Goal: Task Accomplishment & Management: Use online tool/utility

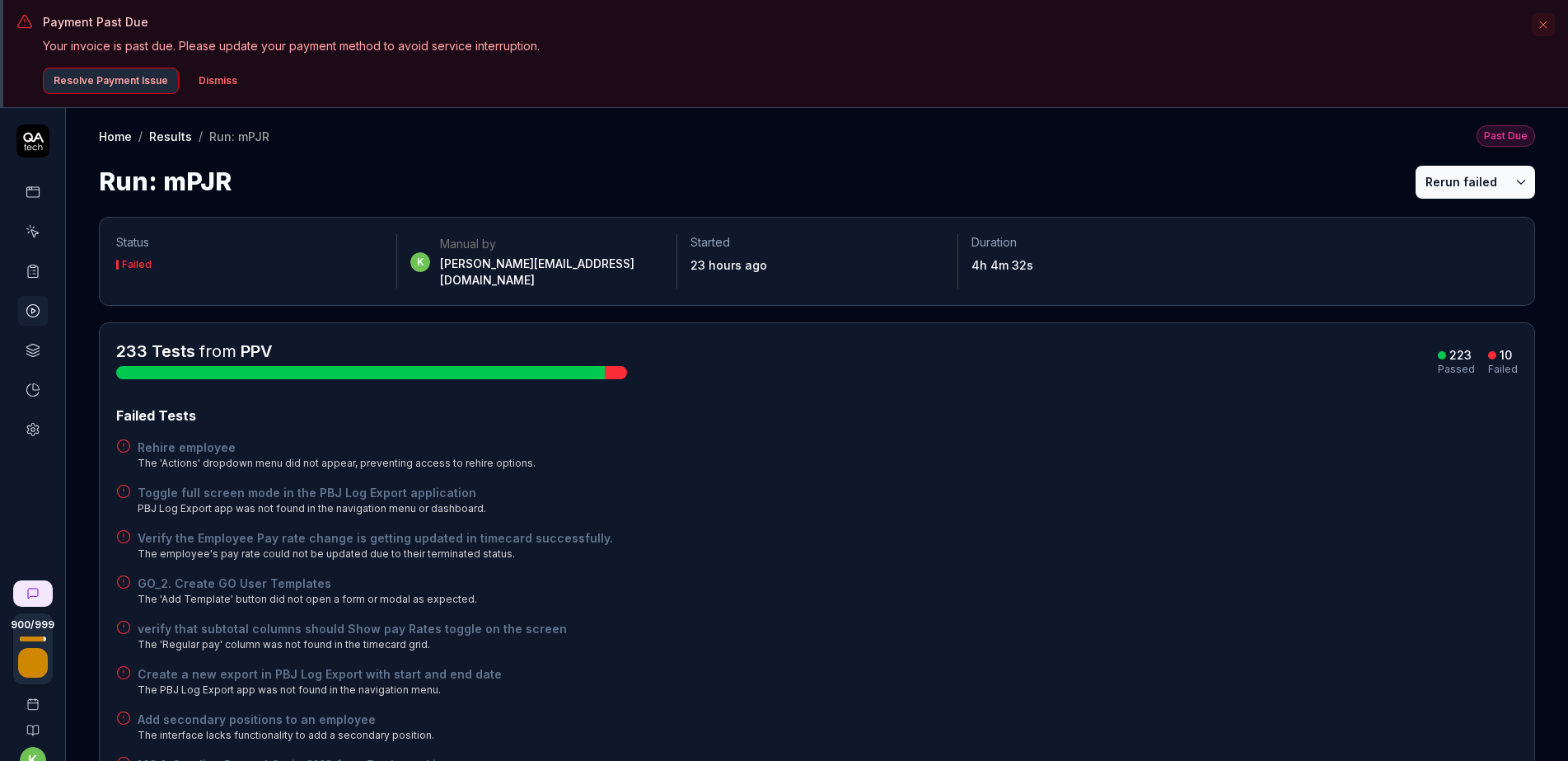
click at [1148, 405] on div "Failed Tests" at bounding box center [817, 415] width 1401 height 20
click at [1275, 28] on h3 "Payment Past Due" at bounding box center [782, 22] width 1478 height 17
click at [223, 81] on button "Dismiss" at bounding box center [218, 81] width 59 height 27
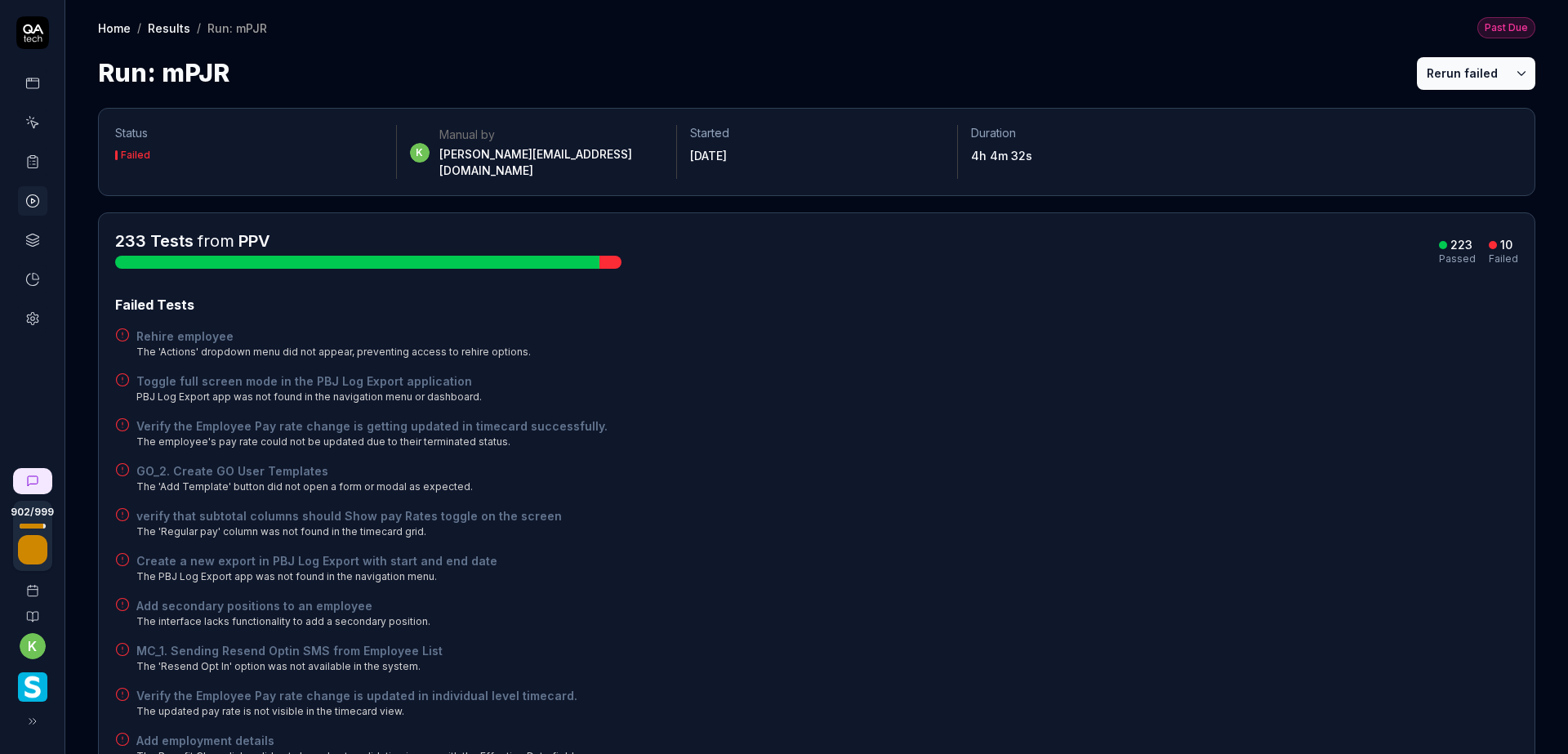
click at [29, 164] on icon at bounding box center [32, 161] width 15 height 14
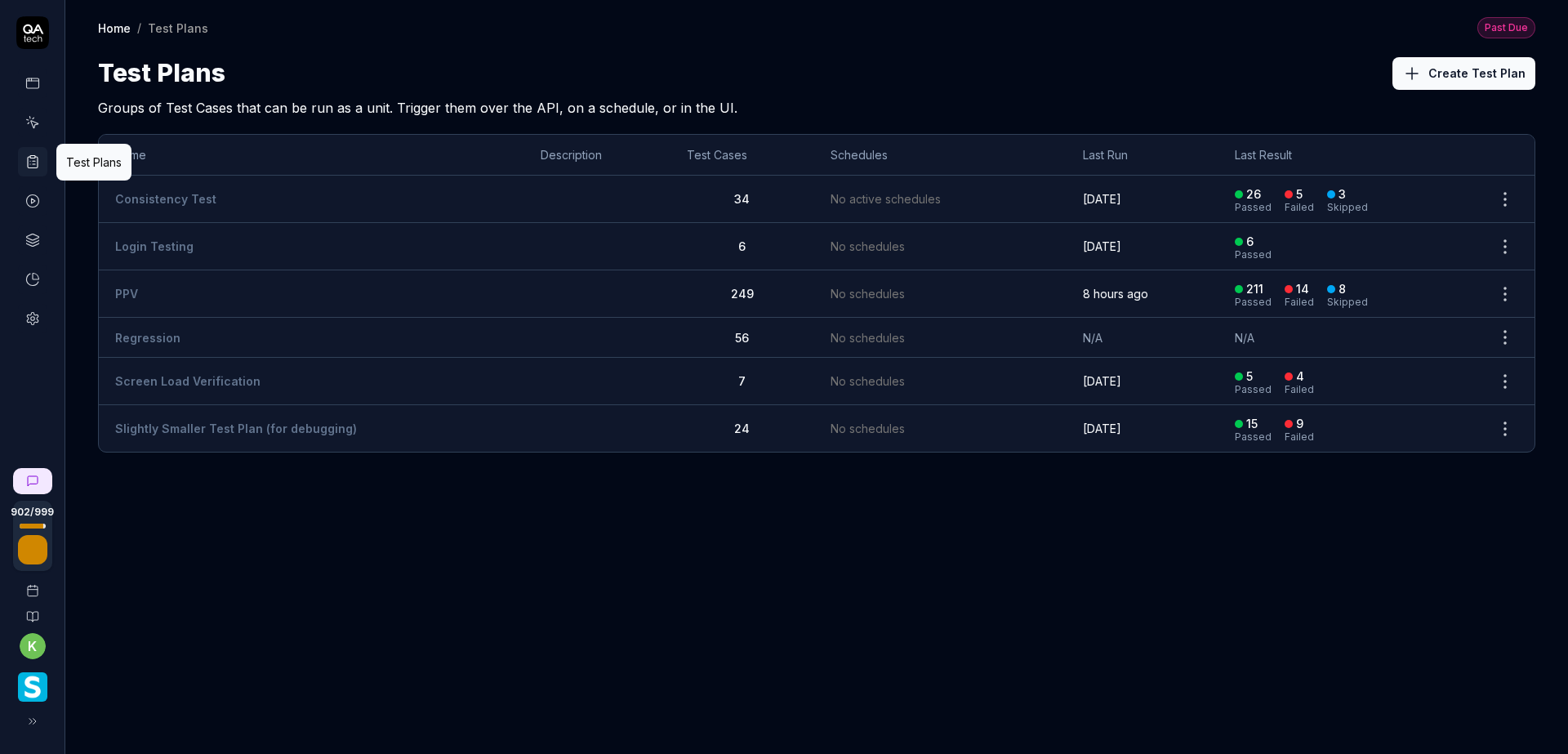
drag, startPoint x: 151, startPoint y: 284, endPoint x: 165, endPoint y: 281, distance: 14.3
click at [154, 284] on td "PPV" at bounding box center [311, 294] width 426 height 48
click at [165, 281] on td "PPV" at bounding box center [311, 294] width 426 height 48
click at [1092, 562] on div "Home / Test Plans Past Due Home / Test Plans Past Due Test Plans Create Test Pl…" at bounding box center [817, 377] width 1503 height 754
click at [143, 288] on td "PPV" at bounding box center [311, 294] width 426 height 48
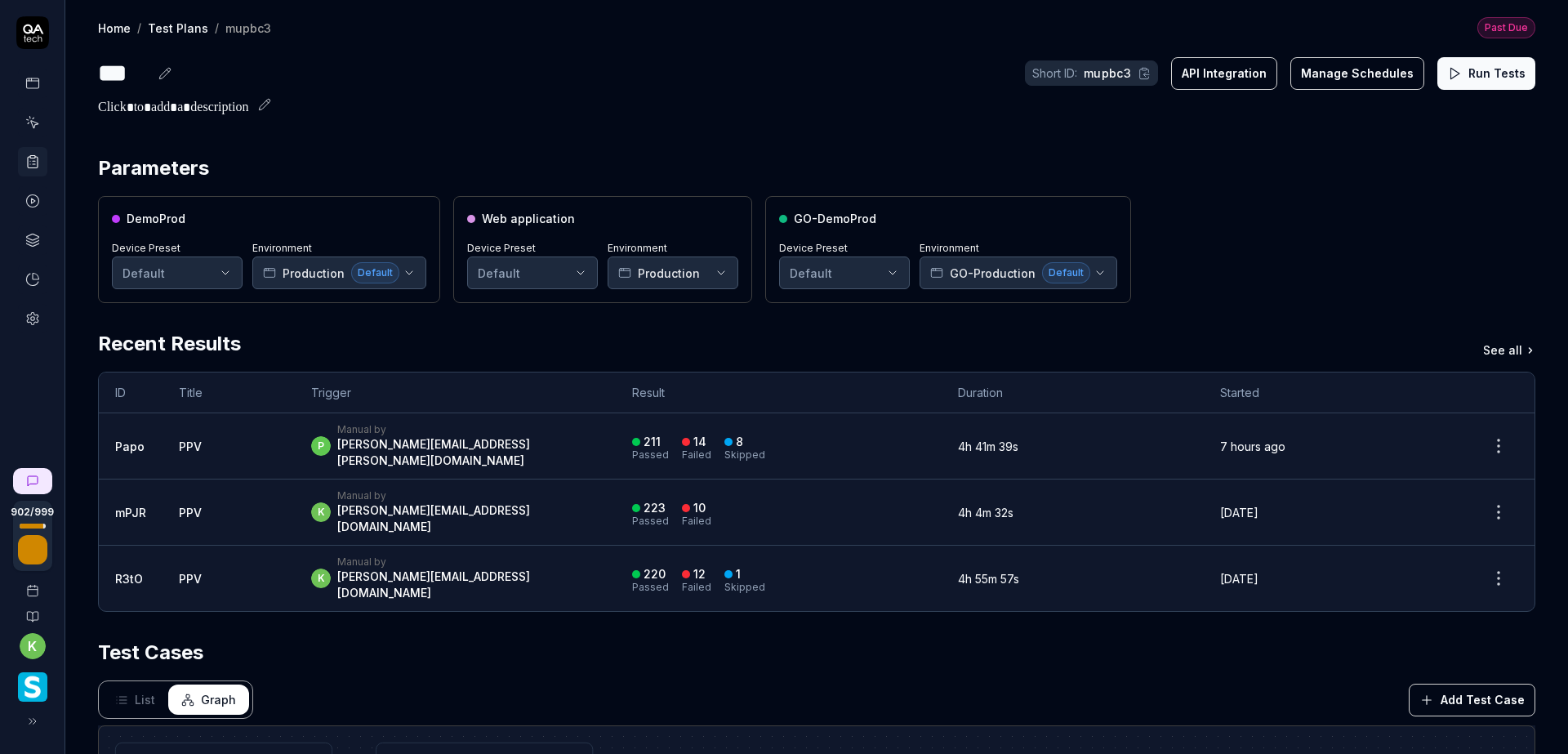
click at [1455, 80] on button "Run Tests" at bounding box center [1486, 73] width 98 height 32
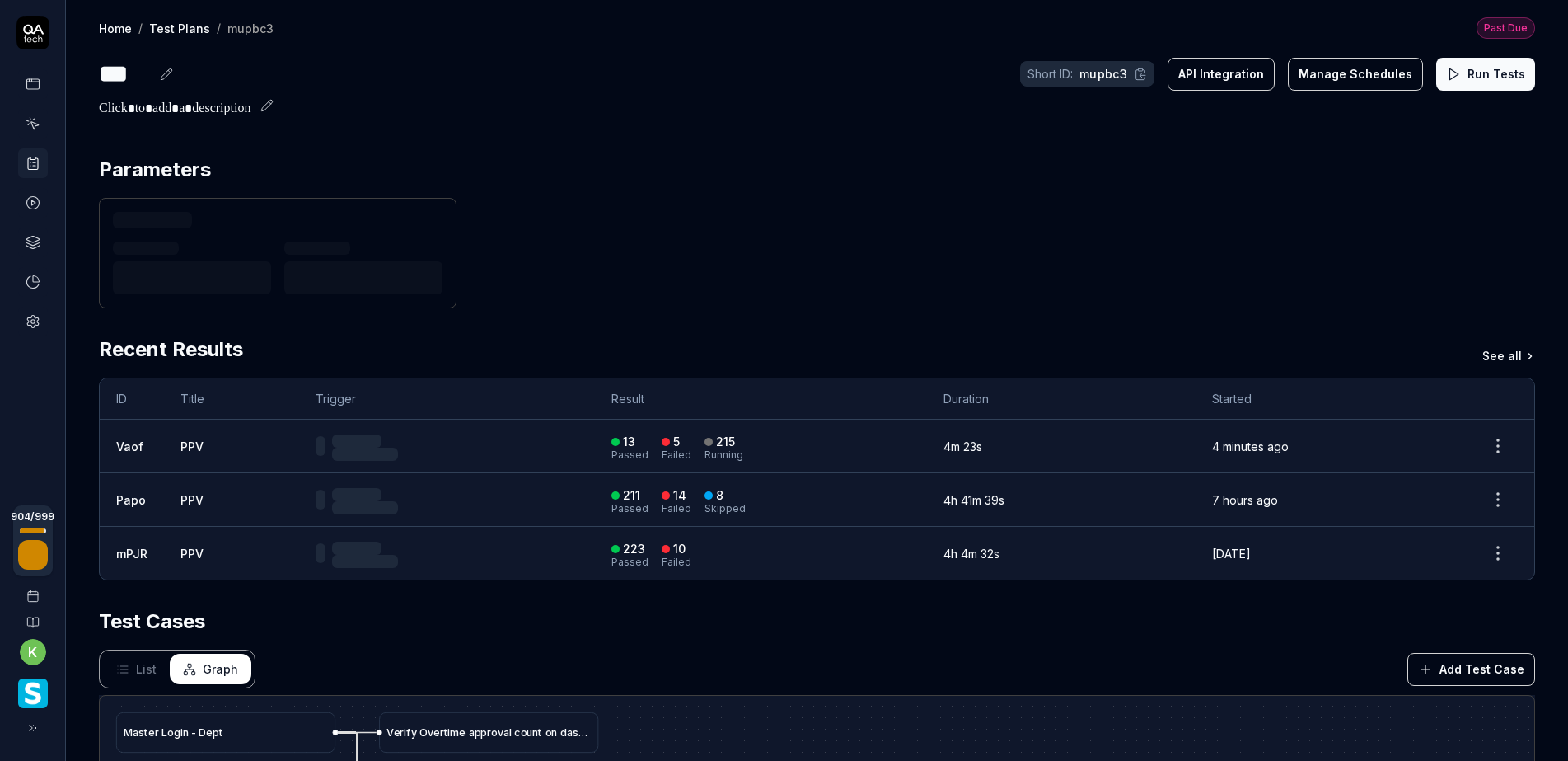
scroll to position [108, 0]
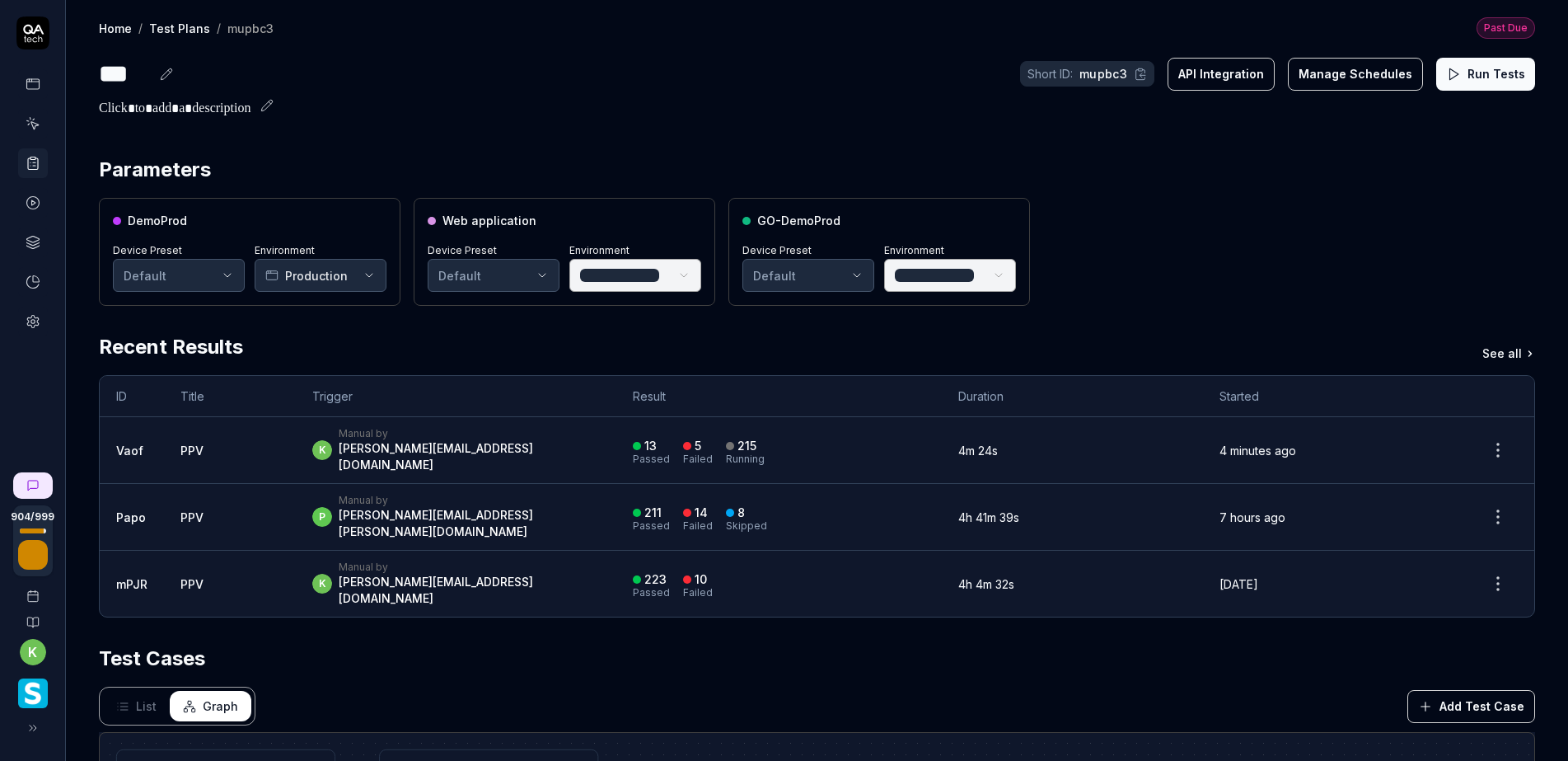
click at [129, 690] on button "List" at bounding box center [137, 705] width 67 height 30
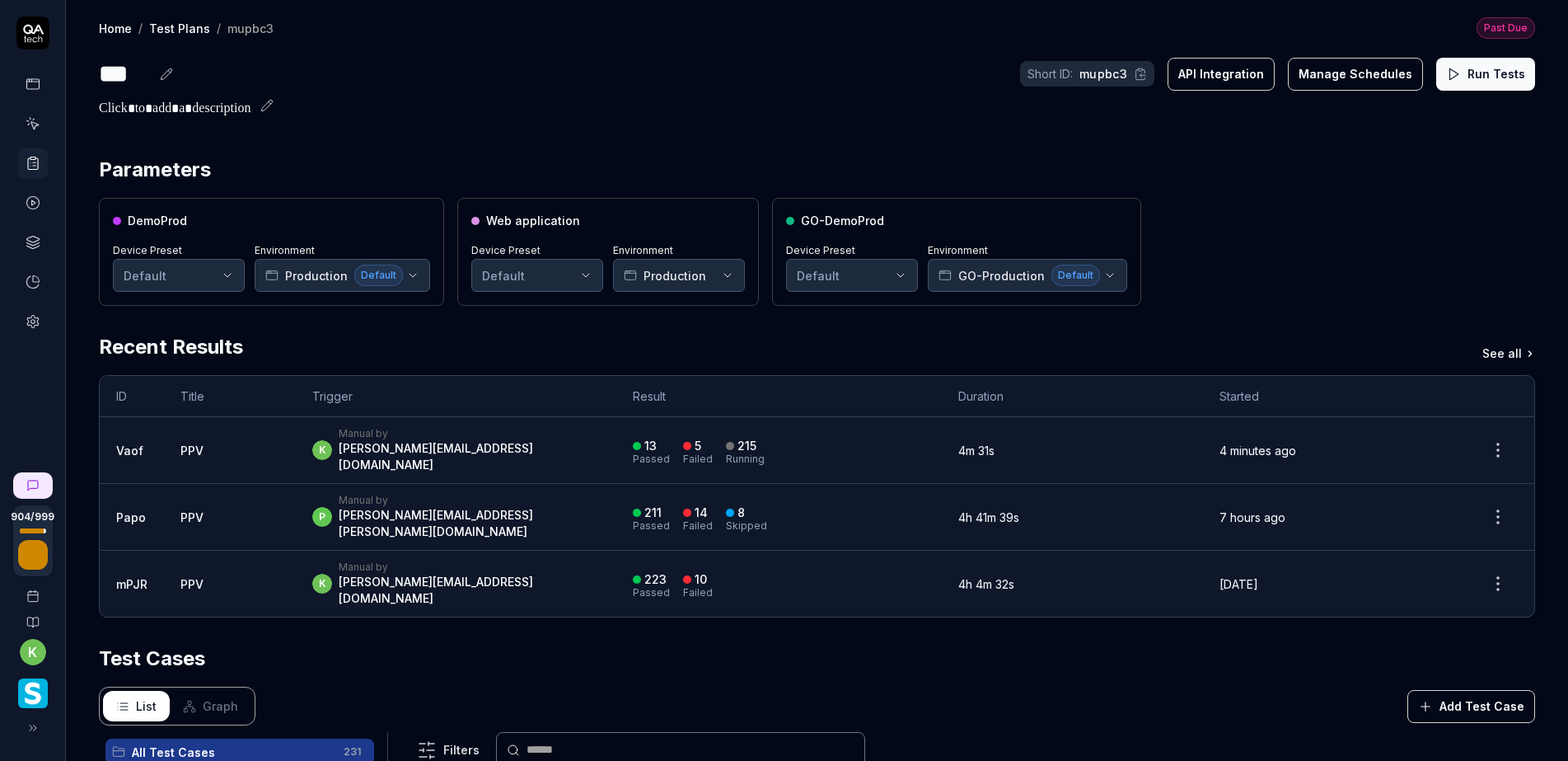
click at [553, 446] on div "k Manual by [PERSON_NAME][EMAIL_ADDRESS][DOMAIN_NAME]" at bounding box center [456, 450] width 287 height 46
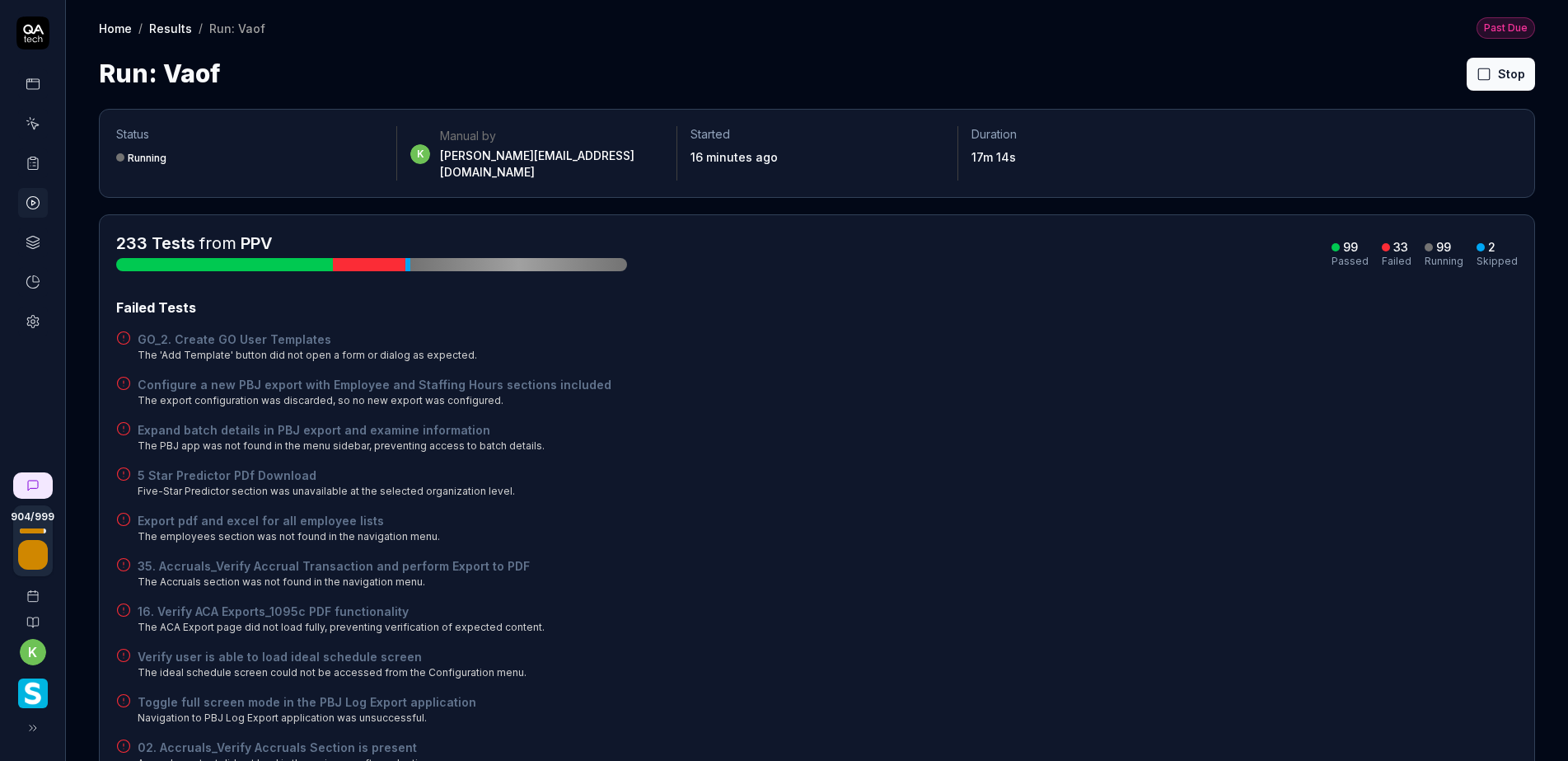
click at [1059, 376] on div "Configure a new PBJ export with Employee and Staffing Hours sections included T…" at bounding box center [817, 392] width 1401 height 32
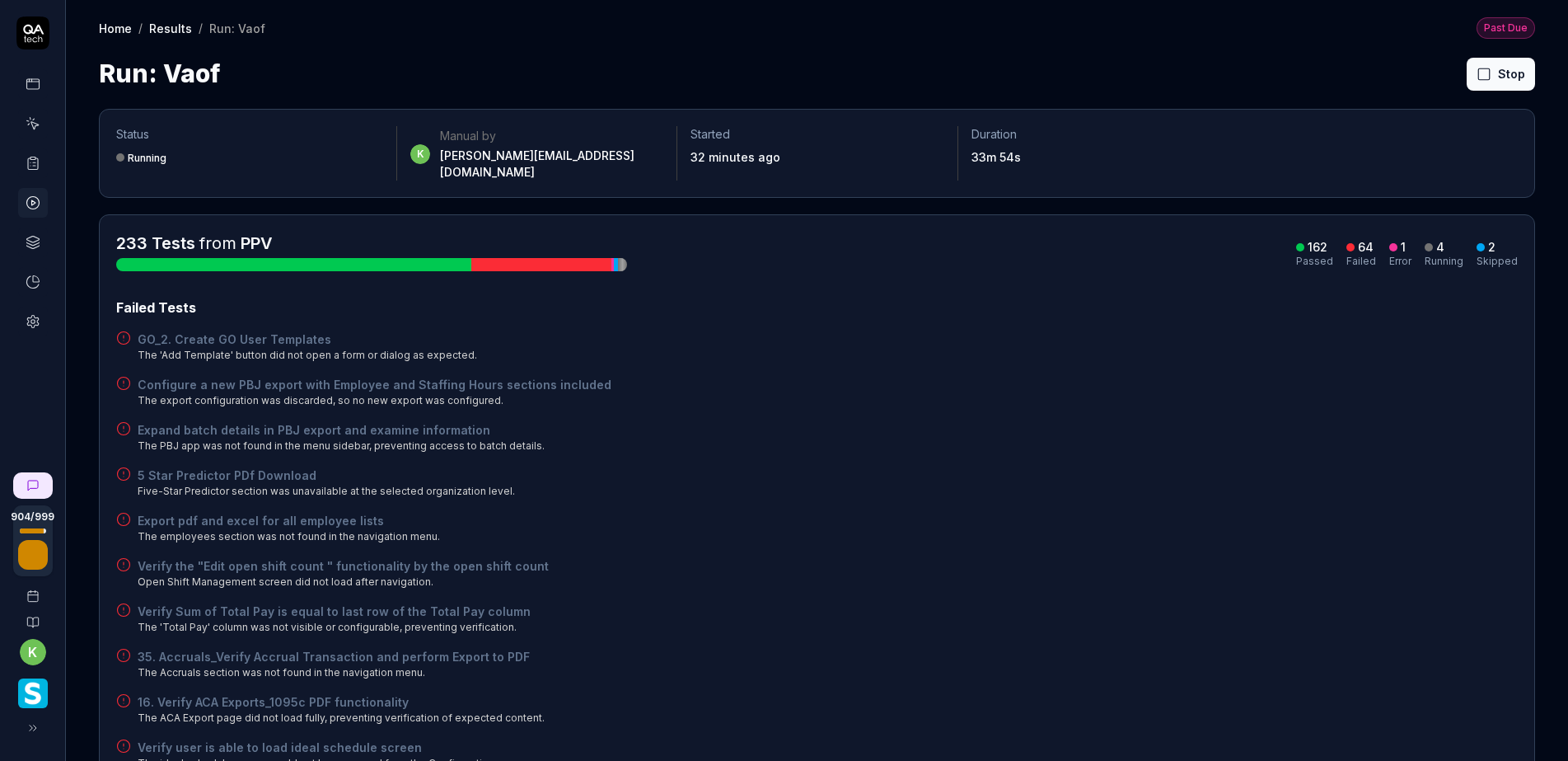
click at [1050, 421] on div "Expand batch details in PBJ export and examine information The PBJ app was not …" at bounding box center [817, 436] width 1401 height 32
click at [1163, 521] on div "Export pdf and excel for all employee lists The employees section was not found…" at bounding box center [817, 528] width 1401 height 32
click at [1445, 80] on button "Rerun failed" at bounding box center [1461, 74] width 91 height 33
click at [1181, 393] on div "Configure a new PBJ export with Employee and Staffing Hours sections included T…" at bounding box center [817, 392] width 1401 height 32
click at [1420, 77] on button "Rerun failed" at bounding box center [1461, 74] width 91 height 33
